Goal: Obtain resource: Obtain resource

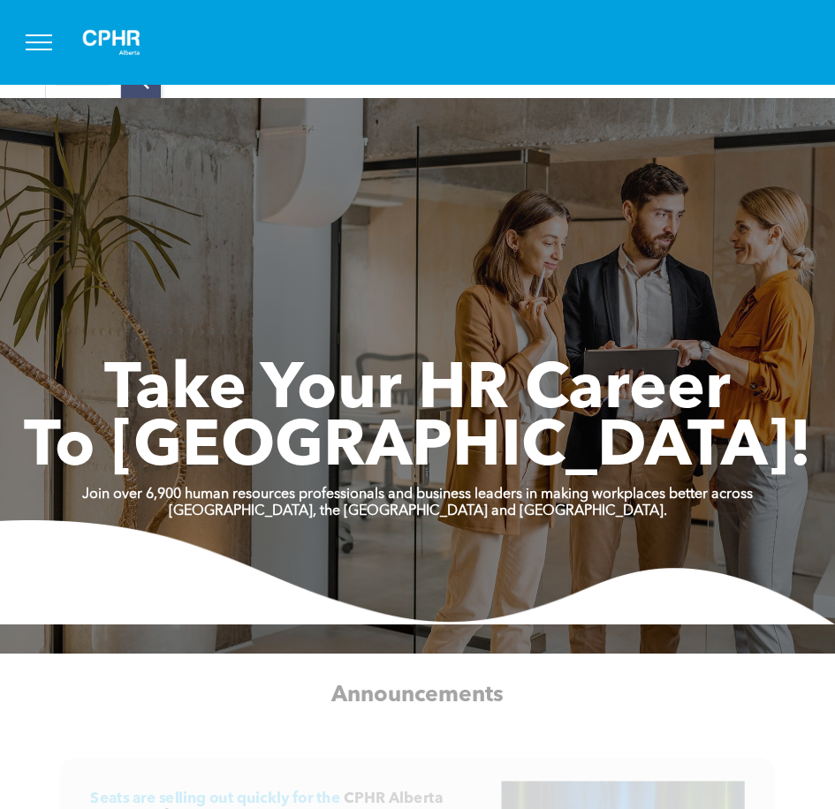
click at [47, 39] on button "menu" at bounding box center [39, 42] width 46 height 46
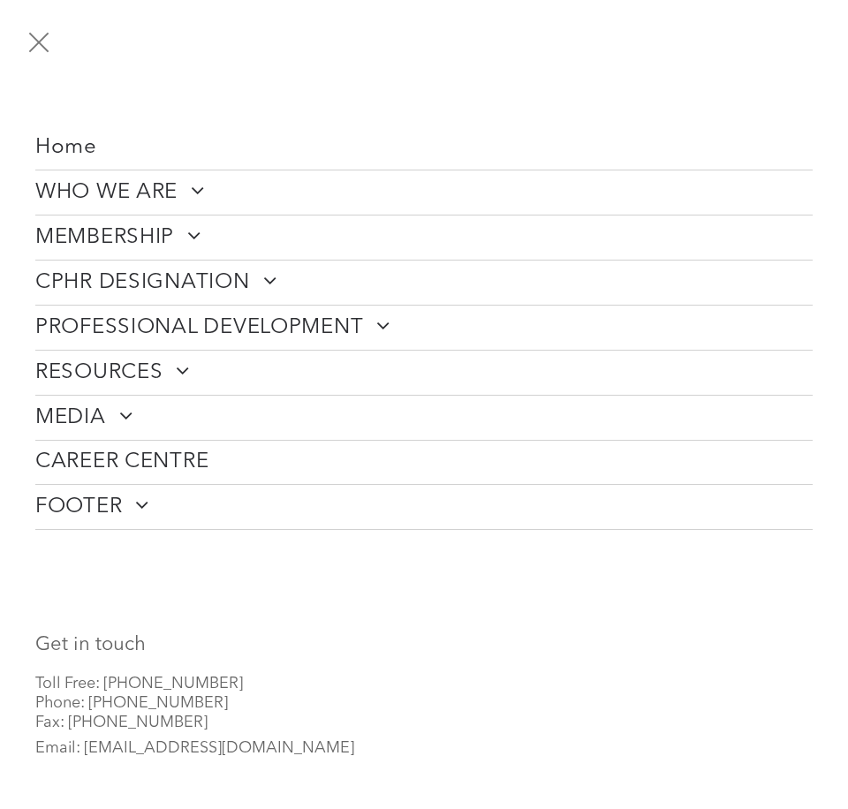
click at [154, 366] on span "RESOURCES" at bounding box center [112, 372] width 155 height 26
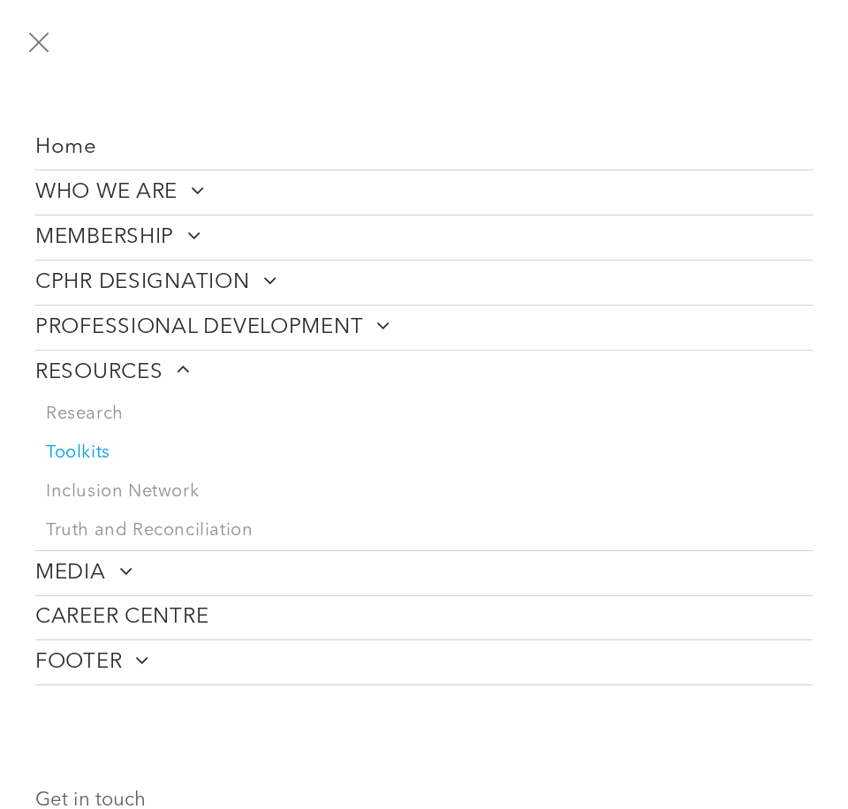
click at [93, 460] on link "Toolkits" at bounding box center [423, 453] width 777 height 39
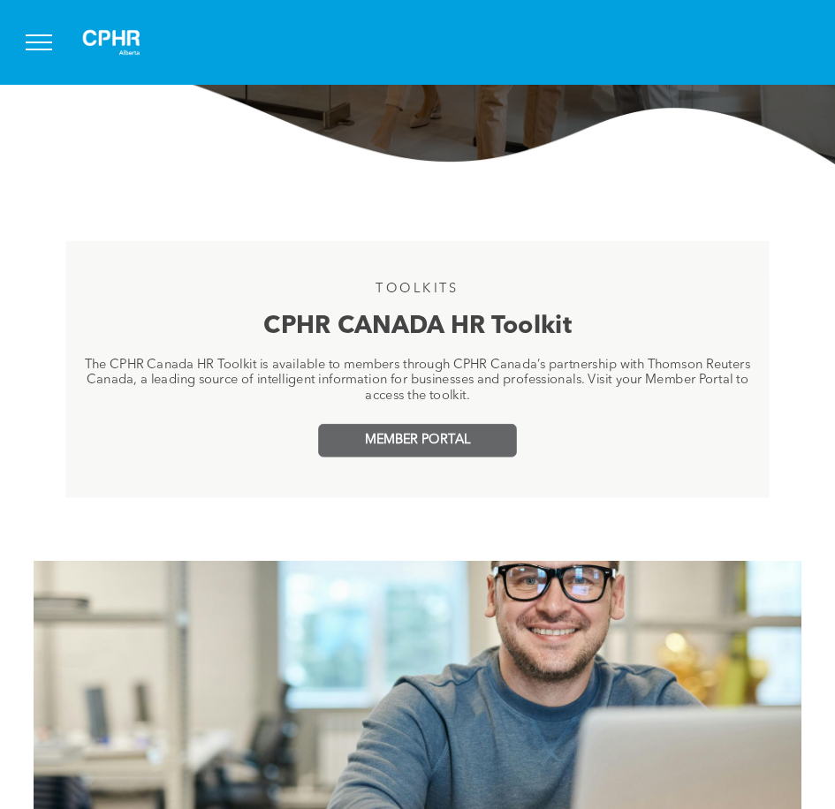
scroll to position [530, 0]
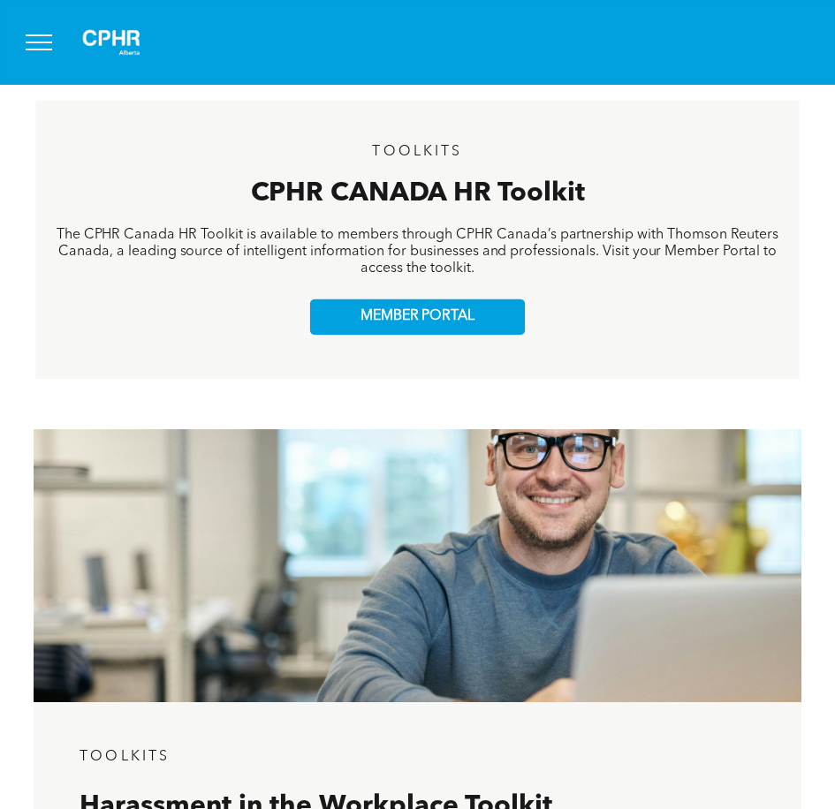
click at [419, 297] on div "TOOLKITS CPHR CANADA HR Toolkit The CPHR Canada HR Toolkit is available to memb…" at bounding box center [417, 239] width 764 height 278
click at [426, 310] on span "MEMBER PORTAL" at bounding box center [417, 316] width 114 height 17
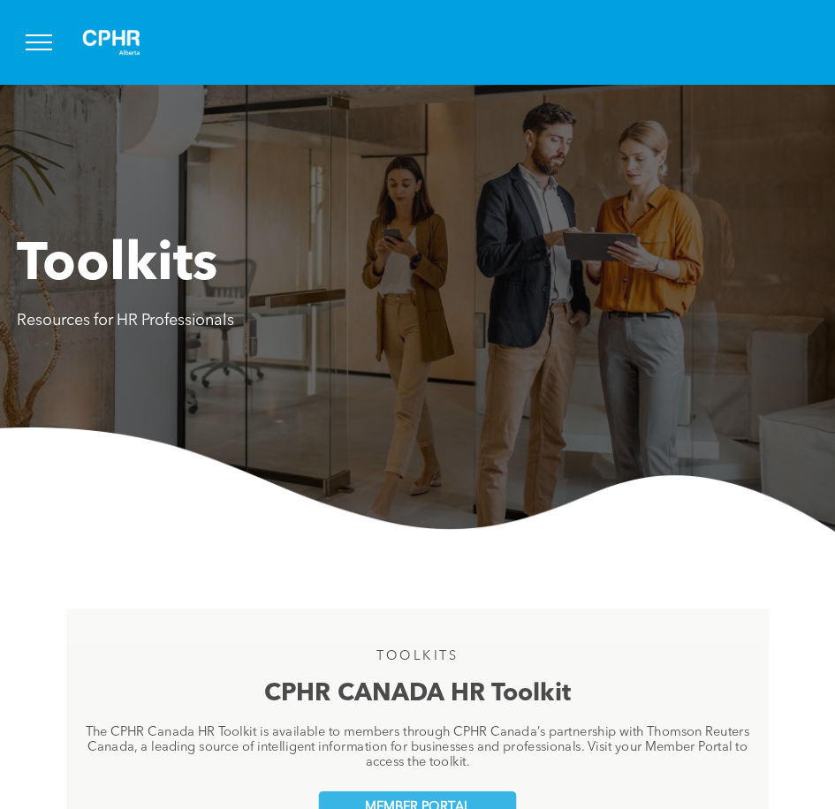
scroll to position [0, 0]
